Goal: Information Seeking & Learning: Check status

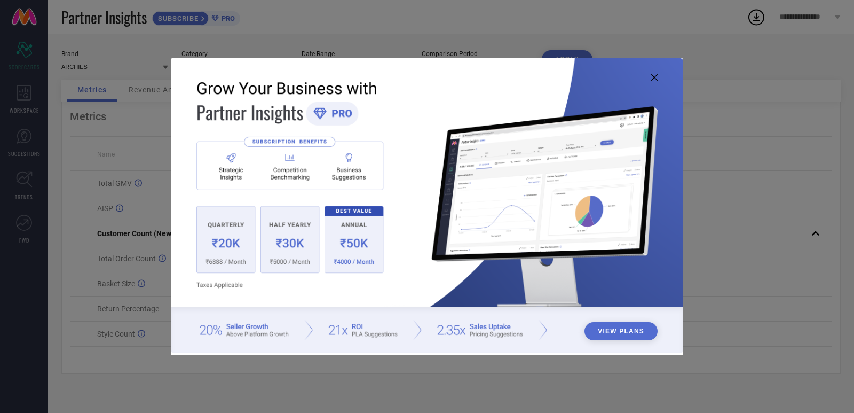
click at [653, 78] on icon at bounding box center [654, 77] width 6 height 6
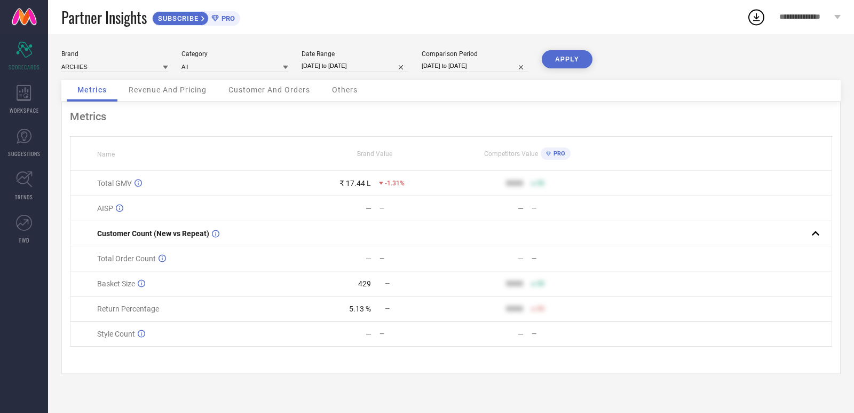
click at [359, 179] on td "₹ 17.44 L -1.31%" at bounding box center [375, 183] width 152 height 25
click at [360, 183] on div "₹ 17.44 L" at bounding box center [355, 183] width 31 height 9
click at [371, 288] on div "429 —" at bounding box center [375, 283] width 151 height 9
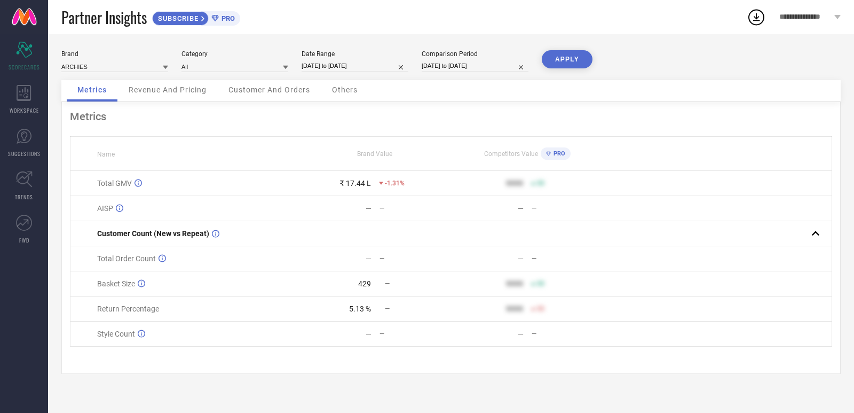
click at [367, 288] on div "429" at bounding box center [364, 283] width 13 height 9
click at [363, 313] on div "5.13 %" at bounding box center [360, 308] width 22 height 9
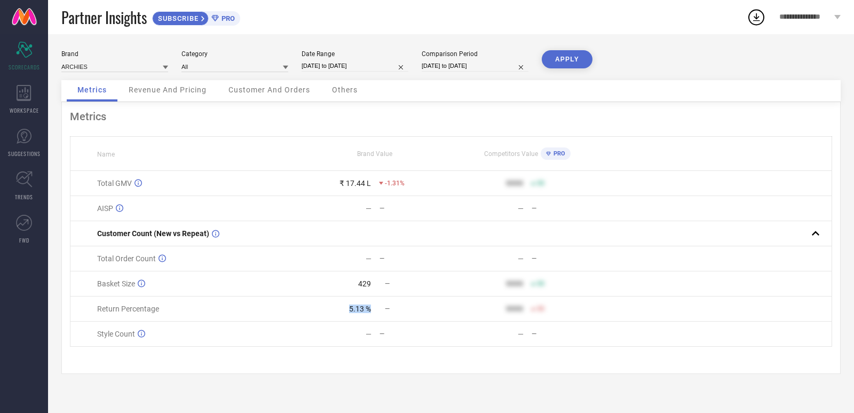
click at [363, 313] on div "5.13 %" at bounding box center [360, 308] width 22 height 9
click at [354, 318] on td "5.13 % —" at bounding box center [375, 308] width 152 height 25
click at [355, 318] on td "5.13 % —" at bounding box center [375, 308] width 152 height 25
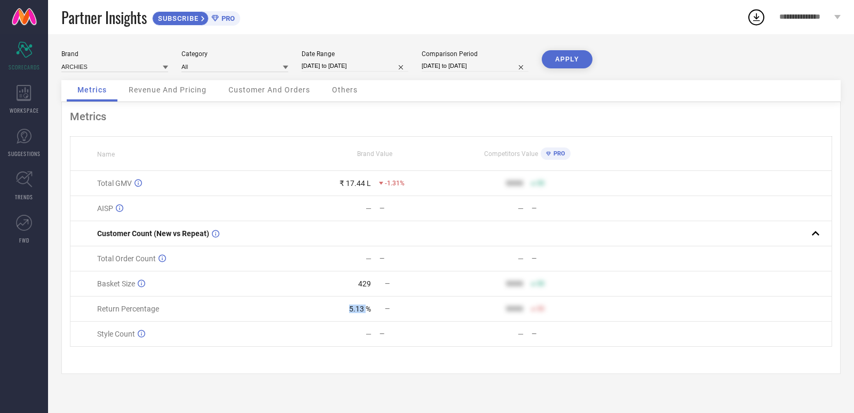
click at [355, 318] on td "5.13 % —" at bounding box center [375, 308] width 152 height 25
click at [353, 313] on div "5.13 %" at bounding box center [360, 308] width 22 height 9
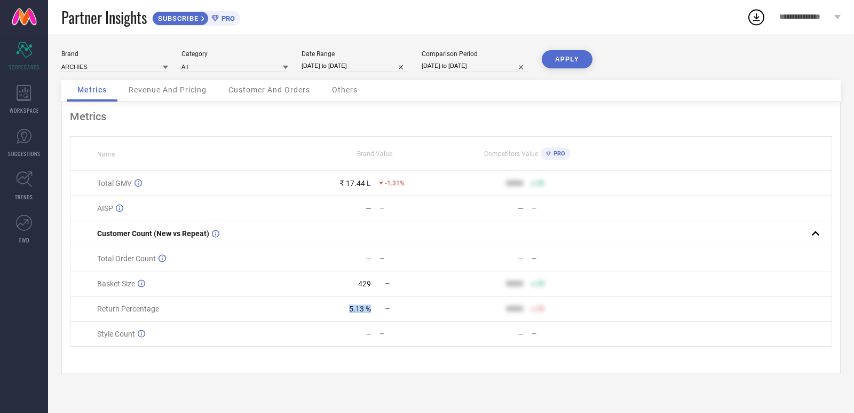
click at [356, 309] on div "5.13 %" at bounding box center [360, 308] width 22 height 9
click at [369, 286] on div "429" at bounding box center [364, 283] width 13 height 9
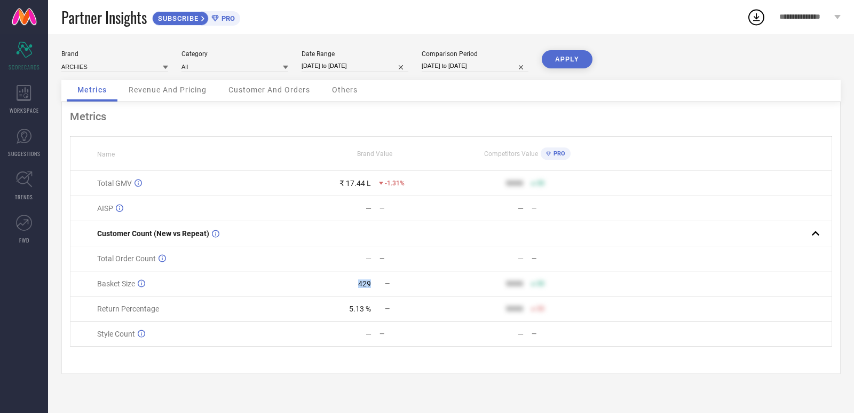
click at [369, 286] on div "429" at bounding box center [364, 283] width 13 height 9
click at [368, 286] on div "429" at bounding box center [364, 283] width 13 height 9
click at [363, 283] on div "429" at bounding box center [364, 283] width 13 height 9
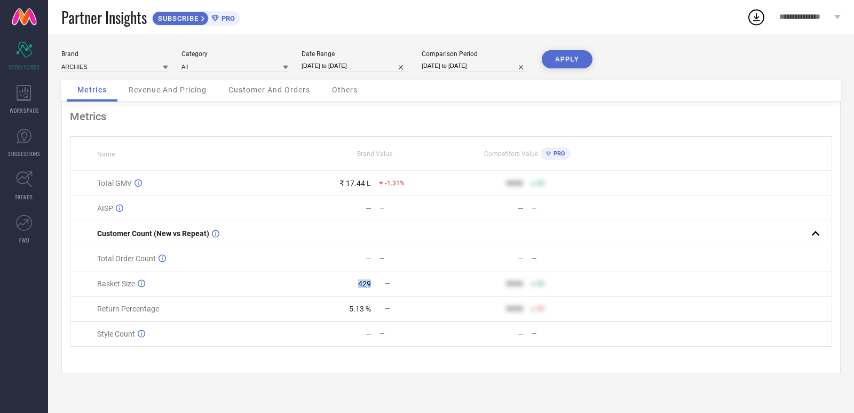
click at [365, 288] on div "429" at bounding box center [364, 283] width 13 height 9
click at [361, 309] on div "5.13 %" at bounding box center [360, 308] width 22 height 9
